Goal: Find specific page/section: Find specific page/section

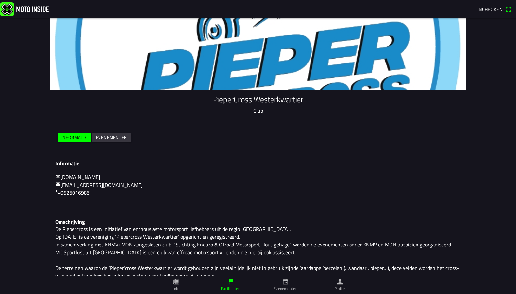
scroll to position [26, 0]
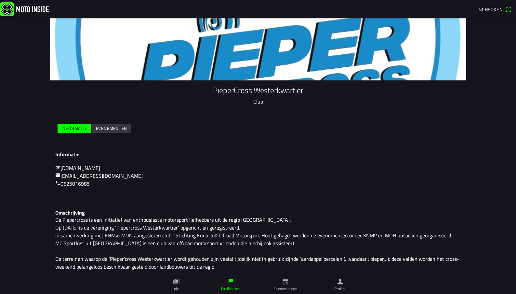
click at [0, 0] on slot "Evenementen" at bounding box center [0, 0] width 0 height 0
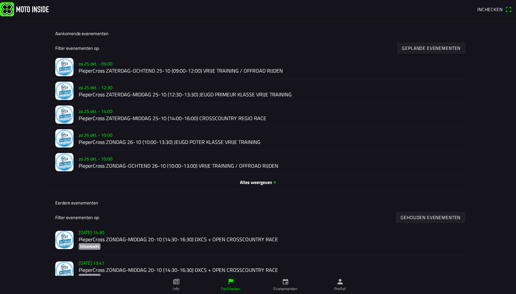
scroll to position [0, 0]
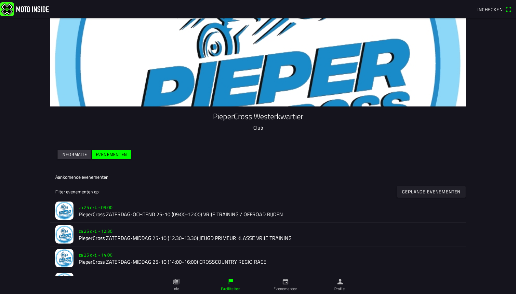
click at [287, 283] on icon "calendar" at bounding box center [285, 281] width 7 height 7
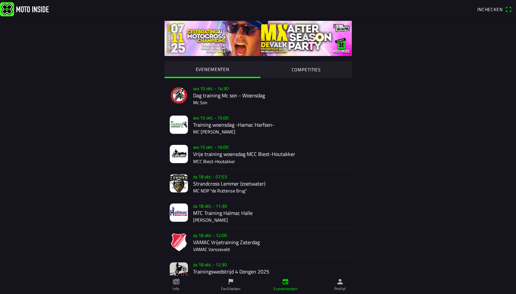
click at [179, 284] on icon "paper" at bounding box center [176, 281] width 7 height 7
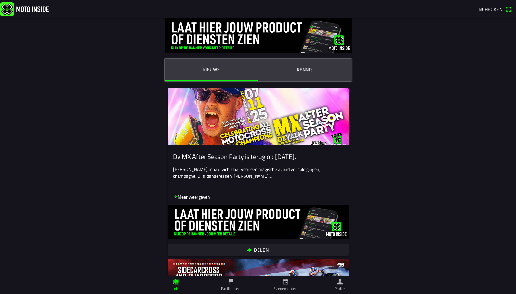
click at [284, 282] on icon "calendar" at bounding box center [285, 281] width 7 height 7
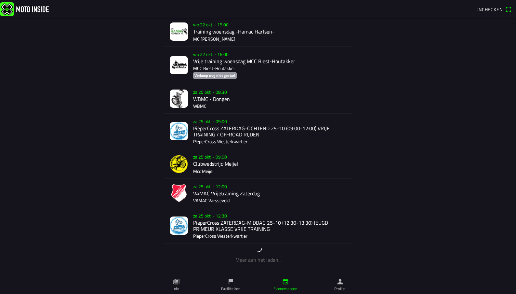
scroll to position [454, 0]
